Goal: Task Accomplishment & Management: Use online tool/utility

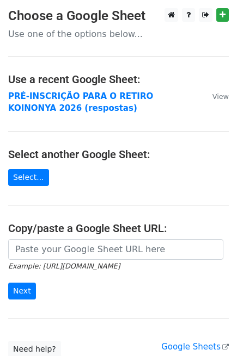
click at [64, 96] on strong "PRÉ-INSCRIÇÃO PARA O RETIRO KOINONYA 2026 (respostas)" at bounding box center [80, 102] width 145 height 22
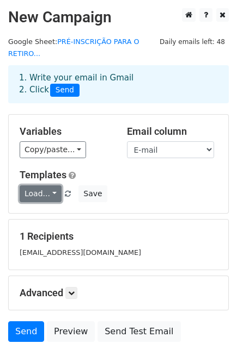
click at [52, 186] on link "Load..." at bounding box center [41, 194] width 42 height 17
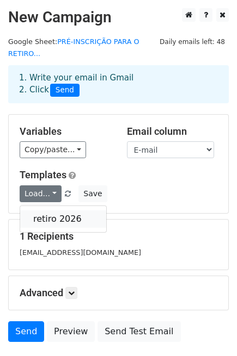
click at [65, 211] on link "retiro 2026" at bounding box center [63, 219] width 86 height 17
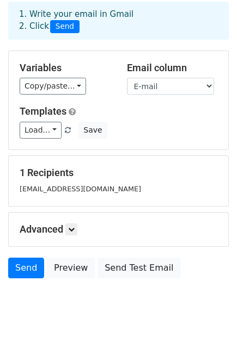
scroll to position [66, 0]
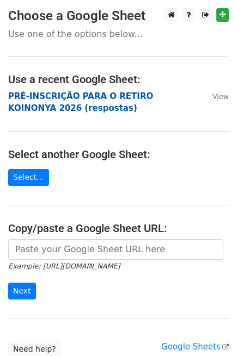
click at [77, 98] on strong "PRÉ-INSCRIÇÃO PARA O RETIRO KOINONYA 2026 (respostas)" at bounding box center [80, 102] width 145 height 22
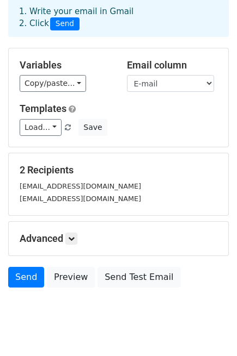
scroll to position [78, 0]
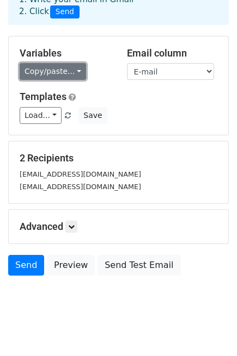
click at [72, 63] on link "Copy/paste..." at bounding box center [53, 71] width 66 height 17
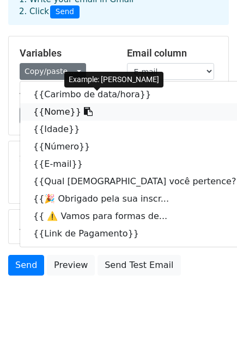
click at [84, 107] on icon at bounding box center [88, 111] width 9 height 9
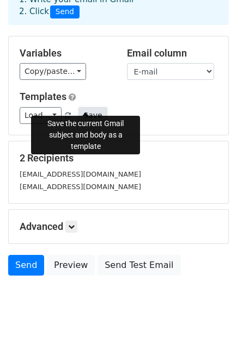
click at [78, 107] on button "Save" at bounding box center [92, 115] width 28 height 17
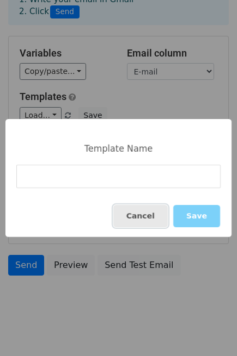
click at [138, 215] on button "Cancel" at bounding box center [140, 216] width 54 height 22
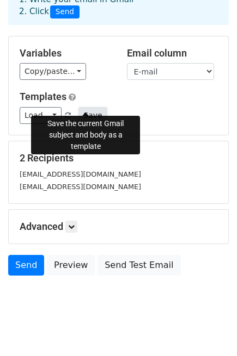
click at [79, 107] on button "Save" at bounding box center [92, 115] width 28 height 17
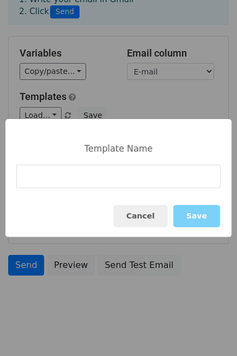
click at [71, 176] on input at bounding box center [118, 176] width 204 height 23
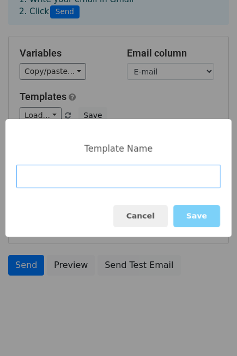
click at [99, 180] on input at bounding box center [118, 176] width 204 height 23
type input "retiro 2026 Parte 2"
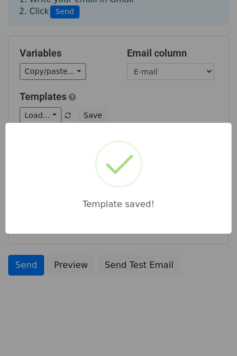
click at [117, 100] on div "Template saved!" at bounding box center [118, 178] width 237 height 356
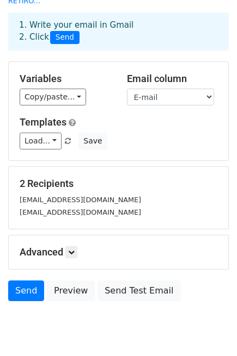
scroll to position [18, 0]
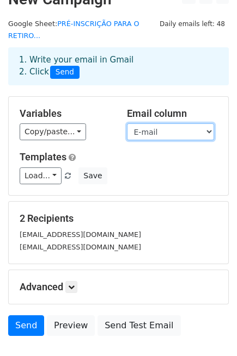
click at [153, 124] on select "Carimbo de data/hora Nome Idade Número E-mail Qual igreja você pertence? 🎉 Obri…" at bounding box center [170, 132] width 87 height 17
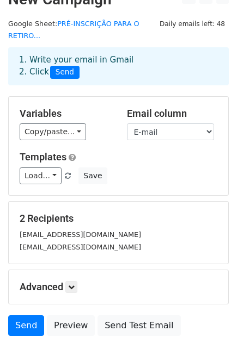
click at [122, 112] on div "Email column Carimbo de data/hora Nome Idade Número E-mail Qual igreja você per…" at bounding box center [172, 124] width 107 height 33
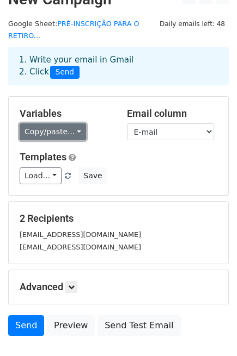
click at [74, 124] on link "Copy/paste..." at bounding box center [53, 132] width 66 height 17
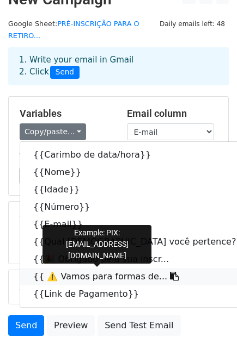
click at [170, 272] on icon at bounding box center [174, 276] width 9 height 9
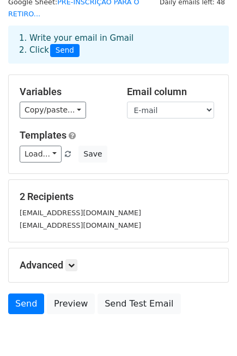
scroll to position [0, 0]
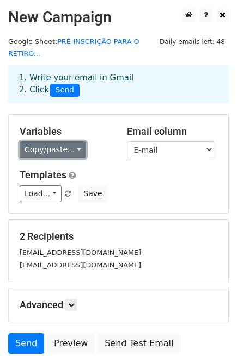
click at [71, 146] on link "Copy/paste..." at bounding box center [53, 149] width 66 height 17
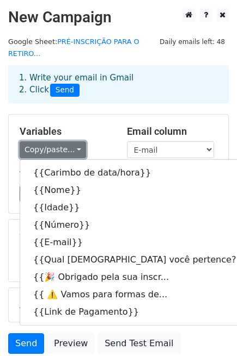
click at [71, 146] on link "Copy/paste..." at bounding box center [53, 149] width 66 height 17
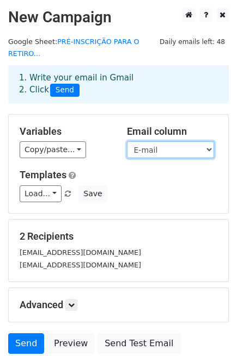
click at [162, 141] on select "Carimbo de data/hora Nome Idade Número E-mail Qual igreja você pertence? 🎉 Obri…" at bounding box center [170, 149] width 87 height 17
click at [127, 141] on select "Carimbo de data/hora Nome Idade Número E-mail Qual igreja você pertence? 🎉 Obri…" at bounding box center [170, 149] width 87 height 17
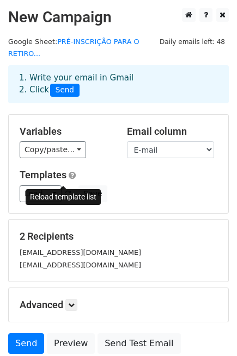
click at [65, 191] on span at bounding box center [68, 194] width 6 height 7
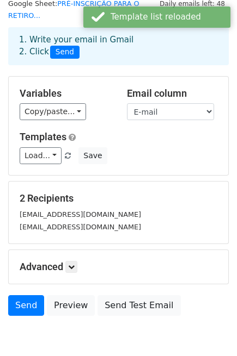
scroll to position [18, 0]
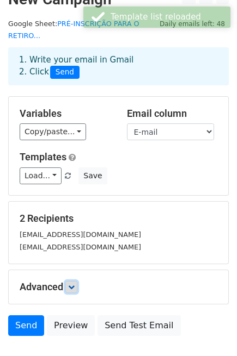
click at [67, 281] on link at bounding box center [71, 287] width 12 height 12
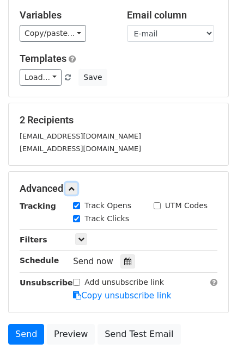
scroll to position [139, 0]
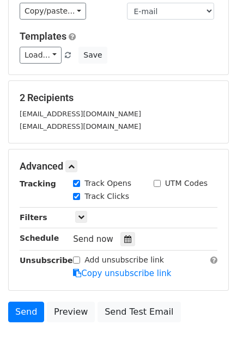
click at [78, 162] on div "Advanced Tracking Track Opens UTM Codes Track Clicks Filters Only include sprea…" at bounding box center [118, 220] width 219 height 141
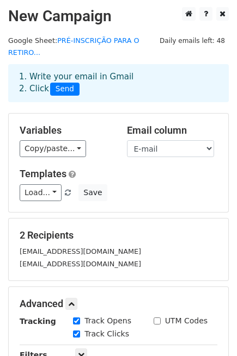
scroll to position [0, 0]
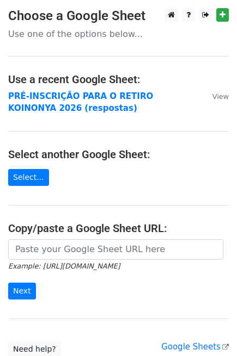
click at [81, 101] on strong "PRÉ-INSCRIÇÃO PARA O RETIRO KOINONYA 2026 (respostas)" at bounding box center [80, 102] width 145 height 22
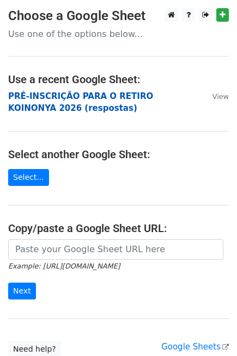
click at [83, 99] on strong "PRÉ-INSCRIÇÃO PARA O RETIRO KOINONYA 2026 (respostas)" at bounding box center [80, 102] width 145 height 22
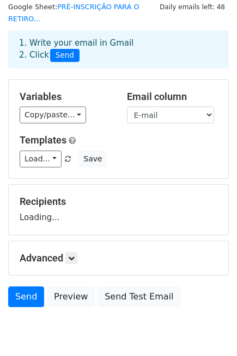
scroll to position [66, 0]
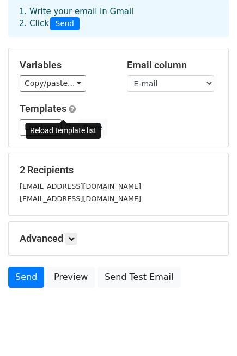
click at [65, 125] on span at bounding box center [68, 128] width 6 height 7
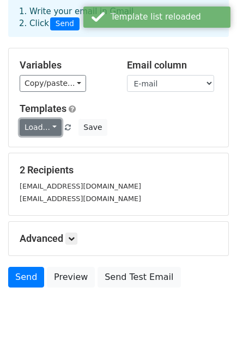
click at [47, 119] on link "Load..." at bounding box center [41, 127] width 42 height 17
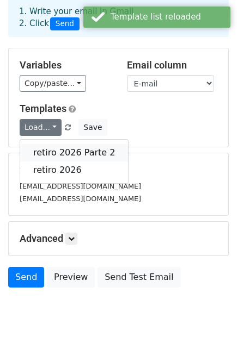
click at [64, 144] on link "retiro 2026 Parte 2" at bounding box center [74, 152] width 108 height 17
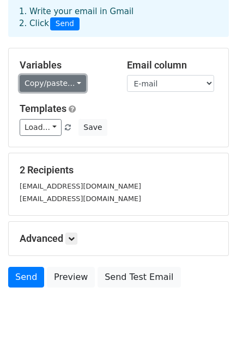
click at [72, 75] on link "Copy/paste..." at bounding box center [53, 83] width 66 height 17
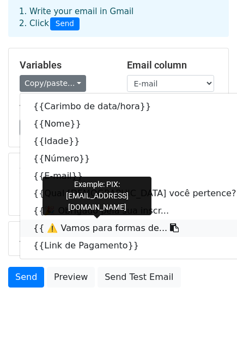
click at [170, 224] on icon at bounding box center [174, 228] width 9 height 9
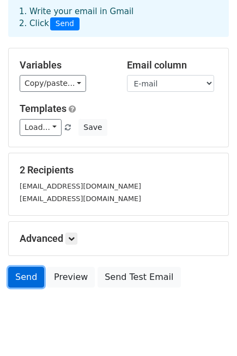
click at [28, 267] on link "Send" at bounding box center [26, 277] width 36 height 21
click at [30, 270] on link "Send" at bounding box center [26, 277] width 36 height 21
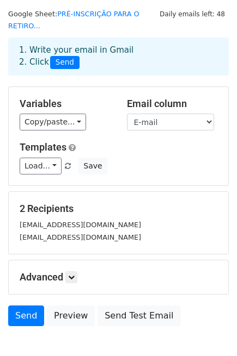
scroll to position [6, 0]
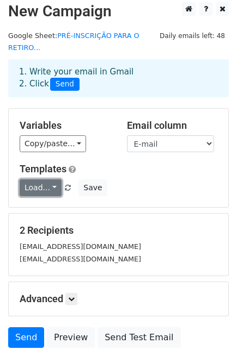
click at [51, 180] on link "Load..." at bounding box center [41, 188] width 42 height 17
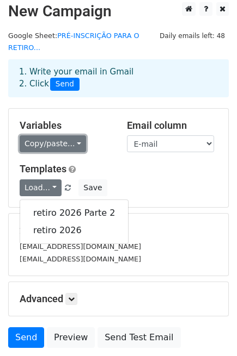
click at [63, 135] on link "Copy/paste..." at bounding box center [53, 143] width 66 height 17
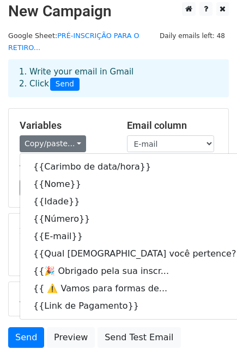
click at [93, 120] on h5 "Variables" at bounding box center [65, 126] width 91 height 12
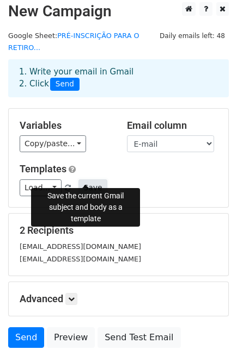
click at [91, 180] on button "Save" at bounding box center [92, 188] width 28 height 17
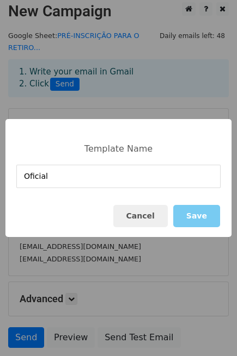
type input "Oficial"
click at [187, 213] on button "Save" at bounding box center [196, 216] width 47 height 22
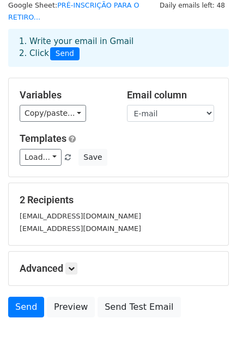
scroll to position [66, 0]
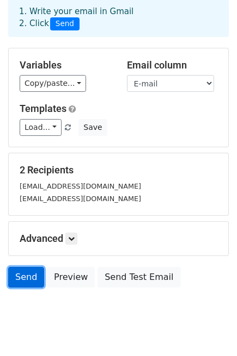
click at [21, 270] on link "Send" at bounding box center [26, 277] width 36 height 21
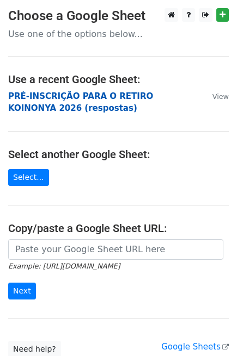
click at [47, 95] on strong "PRÉ-INSCRIÇÃO PARA O RETIRO KOINONYA 2026 (respostas)" at bounding box center [80, 102] width 145 height 22
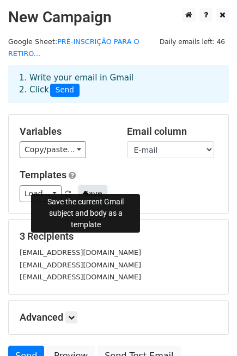
click at [89, 186] on button "Save" at bounding box center [92, 194] width 28 height 17
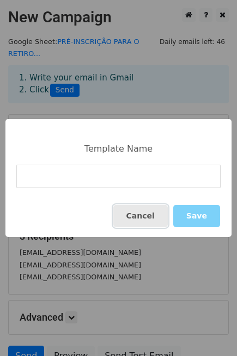
click at [137, 208] on button "Cancel" at bounding box center [140, 216] width 54 height 22
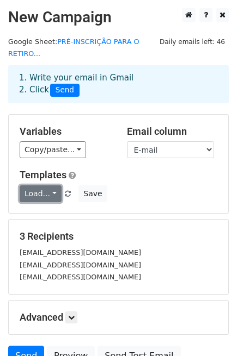
click at [51, 186] on link "Load..." at bounding box center [41, 194] width 42 height 17
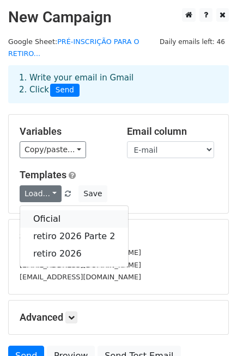
click at [71, 211] on link "Oficial" at bounding box center [74, 219] width 108 height 17
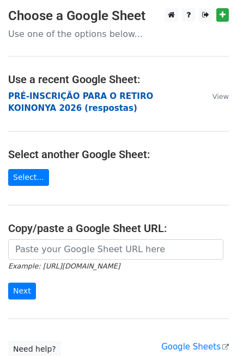
click at [64, 93] on strong "PRÉ-INSCRIÇÃO PARA O RETIRO KOINONYA 2026 (respostas)" at bounding box center [80, 102] width 145 height 22
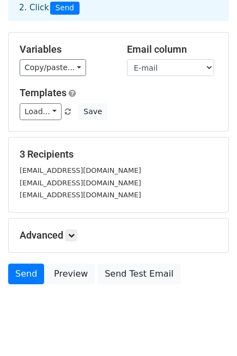
scroll to position [90, 0]
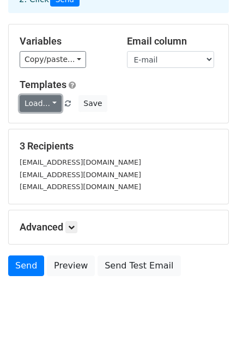
click at [48, 95] on link "Load..." at bounding box center [41, 103] width 42 height 17
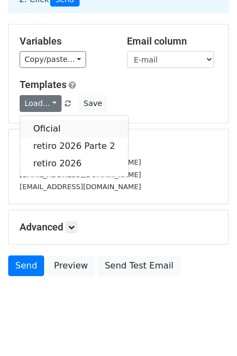
click at [63, 120] on link "Oficial" at bounding box center [74, 128] width 108 height 17
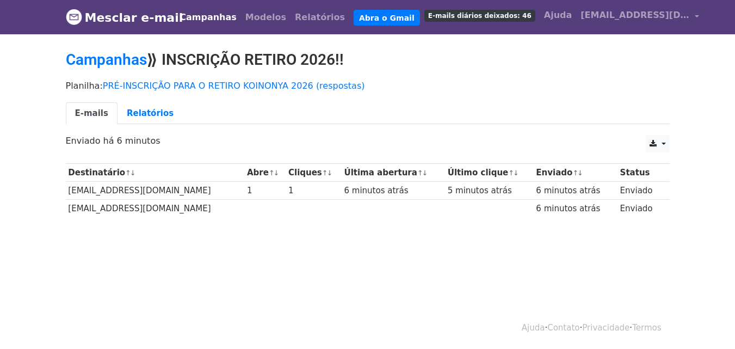
click at [680, 69] on body "Mesclar e-mail Campanhas Modelos Relatórios Abra o Gmail E-mails diários deixad…" at bounding box center [367, 134] width 735 height 269
click at [157, 114] on font "Relatórios" at bounding box center [150, 113] width 47 height 10
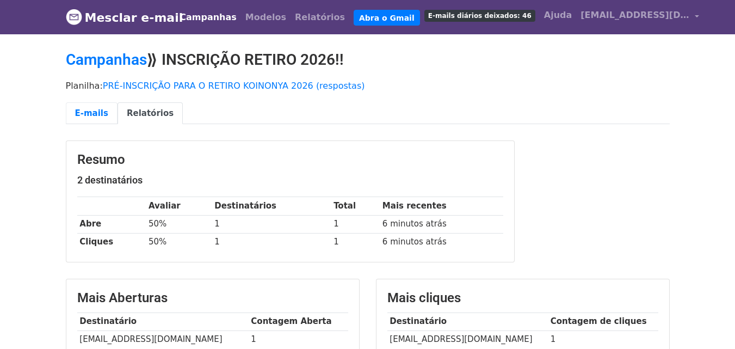
click at [102, 116] on font "E-mails" at bounding box center [91, 113] width 33 height 10
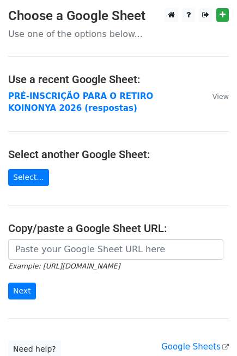
click at [65, 104] on td "PRÉ-INSCRIÇÃO PARA O RETIRO KOINONYA 2026 (respostas)" at bounding box center [104, 102] width 193 height 24
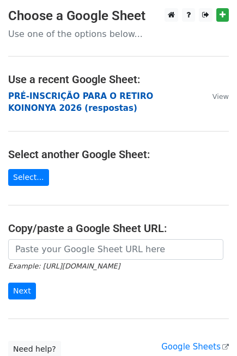
click at [69, 100] on strong "PRÉ-INSCRIÇÃO PARA O RETIRO KOINONYA 2026 (respostas)" at bounding box center [80, 102] width 145 height 22
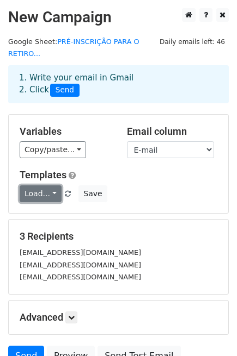
click at [53, 186] on link "Load..." at bounding box center [41, 194] width 42 height 17
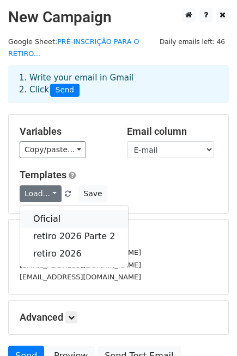
click at [53, 211] on link "Oficial" at bounding box center [74, 219] width 108 height 17
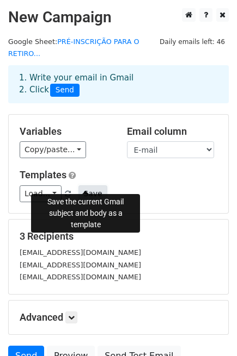
click at [78, 186] on button "Save" at bounding box center [92, 194] width 28 height 17
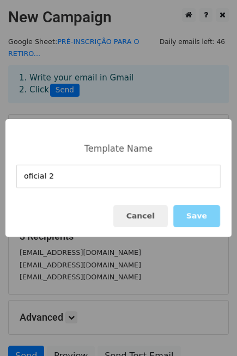
type input "oficial 2"
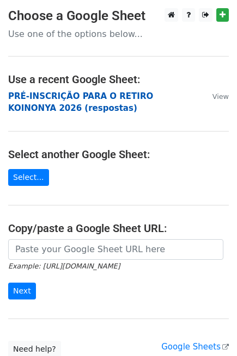
click at [75, 101] on strong "PRÉ-INSCRIÇÃO PARA O RETIRO KOINONYA 2026 (respostas)" at bounding box center [80, 102] width 145 height 22
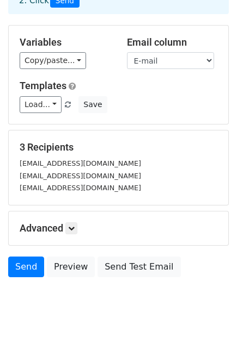
scroll to position [90, 0]
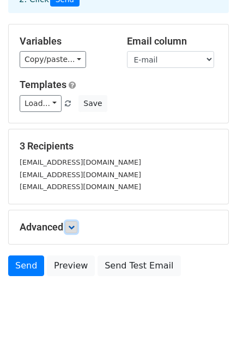
click at [69, 221] on link at bounding box center [71, 227] width 12 height 12
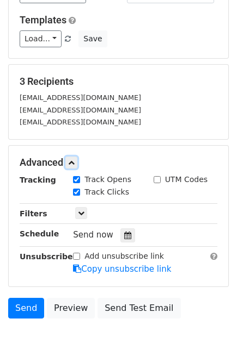
scroll to position [160, 0]
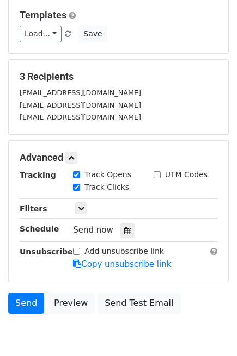
click at [70, 203] on div "Only include spreadsheet rows that match the following filters:" at bounding box center [145, 209] width 161 height 13
click at [78, 205] on icon at bounding box center [81, 208] width 7 height 7
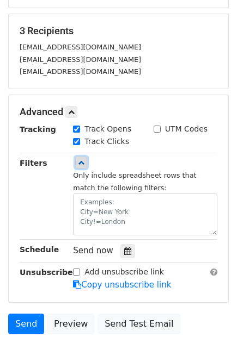
scroll to position [264, 0]
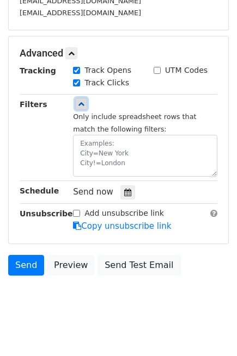
click at [79, 101] on icon at bounding box center [81, 104] width 7 height 7
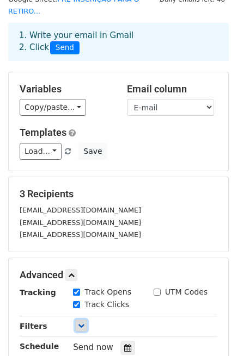
scroll to position [0, 0]
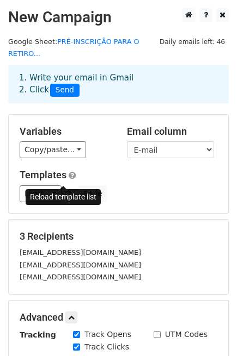
click at [65, 191] on span at bounding box center [68, 194] width 6 height 7
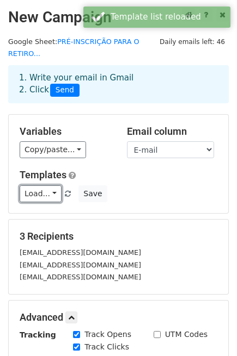
click at [49, 186] on link "Load..." at bounding box center [41, 194] width 42 height 17
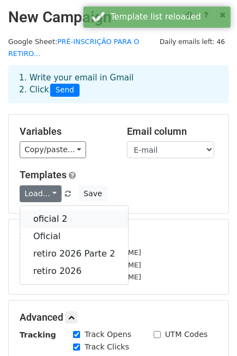
click at [69, 211] on link "oficial 2" at bounding box center [74, 219] width 108 height 17
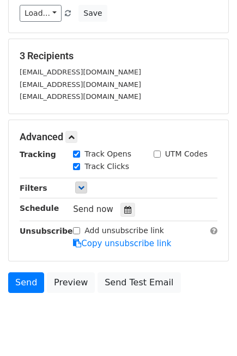
scroll to position [181, 0]
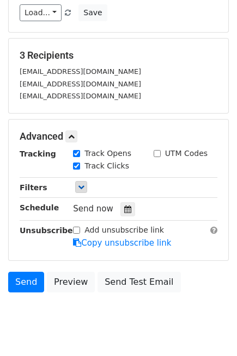
click at [74, 182] on div "Only include spreadsheet rows that match the following filters:" at bounding box center [145, 188] width 161 height 13
click at [84, 184] on icon at bounding box center [81, 187] width 7 height 7
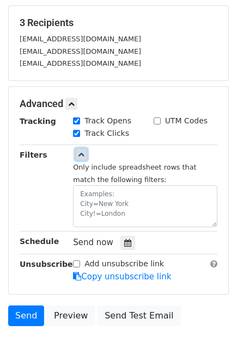
scroll to position [264, 0]
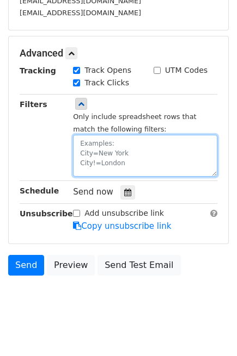
click at [132, 147] on textarea at bounding box center [145, 156] width 144 height 42
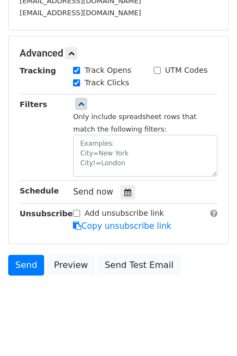
click at [135, 117] on div "Only include spreadsheet rows that match the following filters:" at bounding box center [145, 143] width 144 height 66
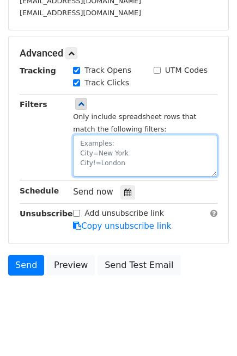
click at [130, 141] on textarea at bounding box center [145, 156] width 144 height 42
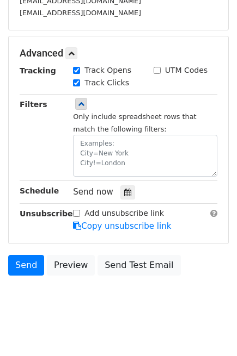
click at [136, 98] on div "Only include spreadsheet rows that match the following filters:" at bounding box center [145, 137] width 161 height 79
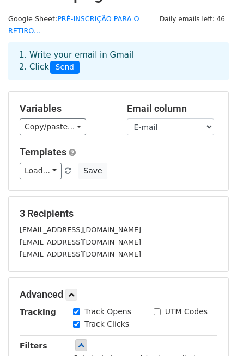
scroll to position [0, 0]
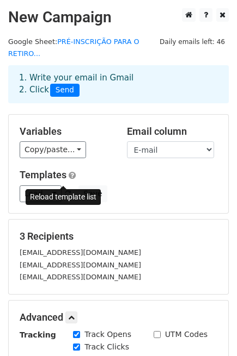
click at [66, 190] on link at bounding box center [68, 194] width 9 height 8
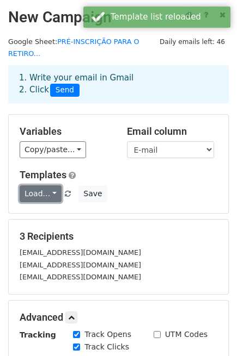
click at [51, 186] on link "Load..." at bounding box center [41, 194] width 42 height 17
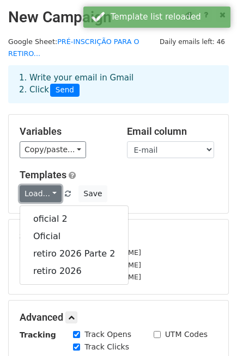
click at [51, 186] on link "Load..." at bounding box center [41, 194] width 42 height 17
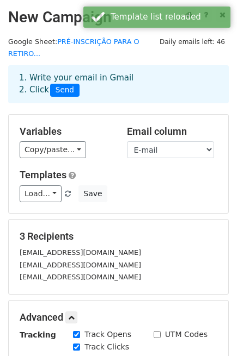
click at [111, 169] on h5 "Templates" at bounding box center [119, 175] width 198 height 12
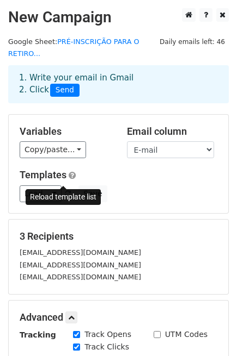
click at [65, 190] on link at bounding box center [68, 194] width 9 height 8
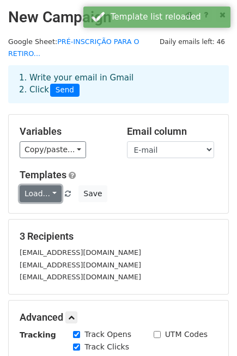
click at [53, 186] on link "Load..." at bounding box center [41, 194] width 42 height 17
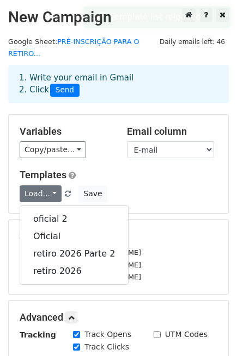
drag, startPoint x: 53, startPoint y: 206, endPoint x: 170, endPoint y: 223, distance: 118.3
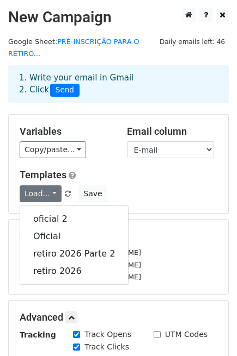
drag, startPoint x: 170, startPoint y: 223, endPoint x: 172, endPoint y: 216, distance: 7.4
click at [172, 220] on div "3 Recipients [EMAIL_ADDRESS][DOMAIN_NAME] [EMAIL_ADDRESS][DOMAIN_NAME] [EMAIL_A…" at bounding box center [118, 257] width 219 height 75
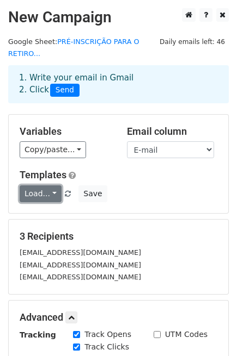
click at [47, 186] on link "Load..." at bounding box center [41, 194] width 42 height 17
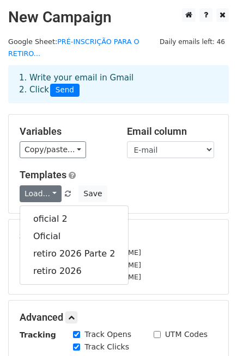
click at [135, 172] on div "Templates Load... oficial 2 Oficial retiro 2026 Parte 2 retiro 2026 Save" at bounding box center [118, 185] width 214 height 33
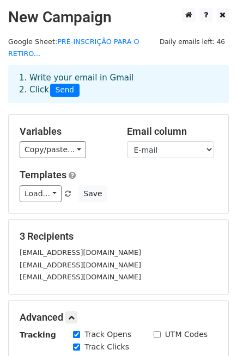
scroll to position [242, 0]
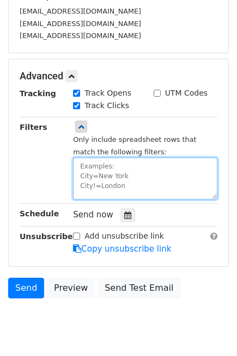
click at [130, 161] on textarea at bounding box center [145, 179] width 144 height 42
click at [100, 162] on textarea at bounding box center [145, 179] width 144 height 42
type textarea "="
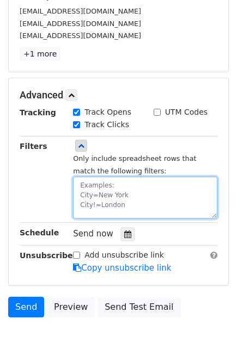
paste textarea "Status"
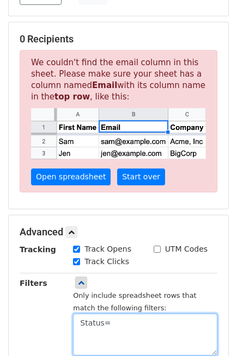
scroll to position [362, 0]
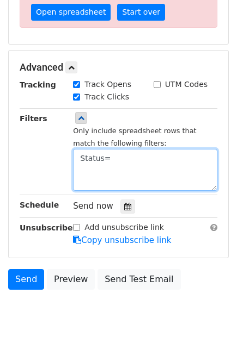
paste textarea "Realizado"
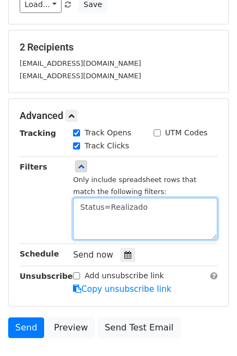
scroll to position [242, 0]
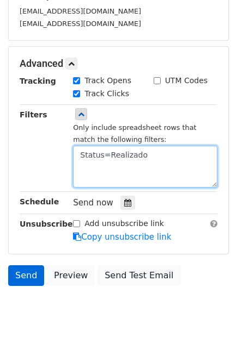
type textarea "Status=Realizado"
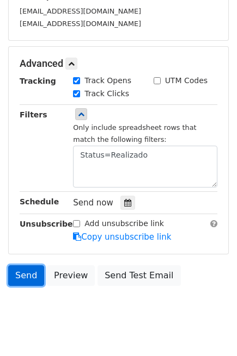
click at [17, 266] on link "Send" at bounding box center [26, 276] width 36 height 21
